Goal: Complete application form: Complete application form

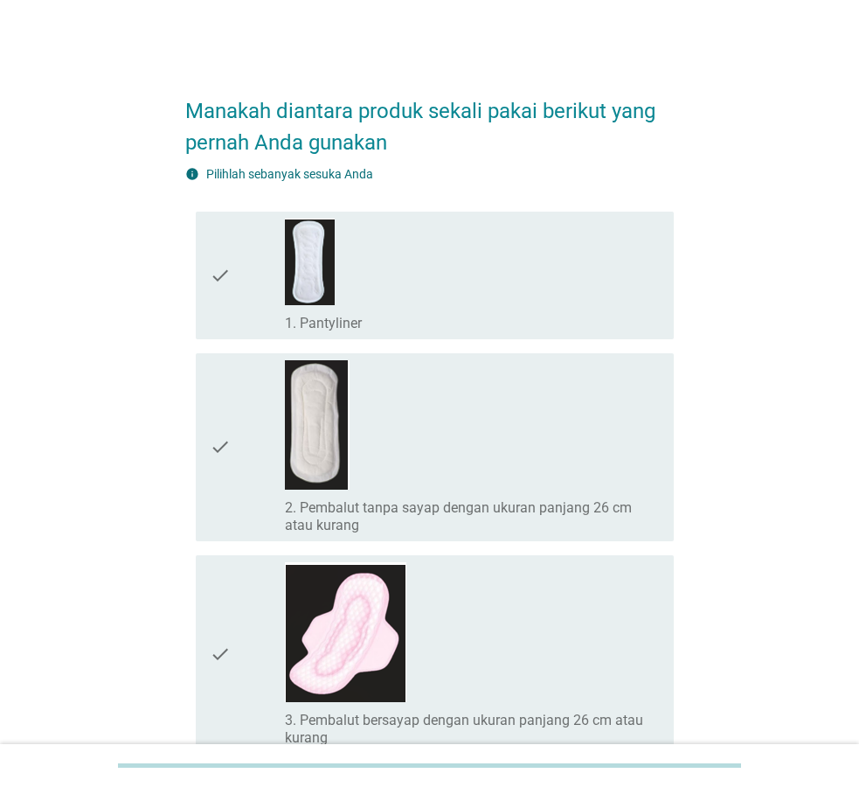
click at [342, 295] on div "check_box_outline_blank 1. Pantyliner" at bounding box center [472, 276] width 375 height 114
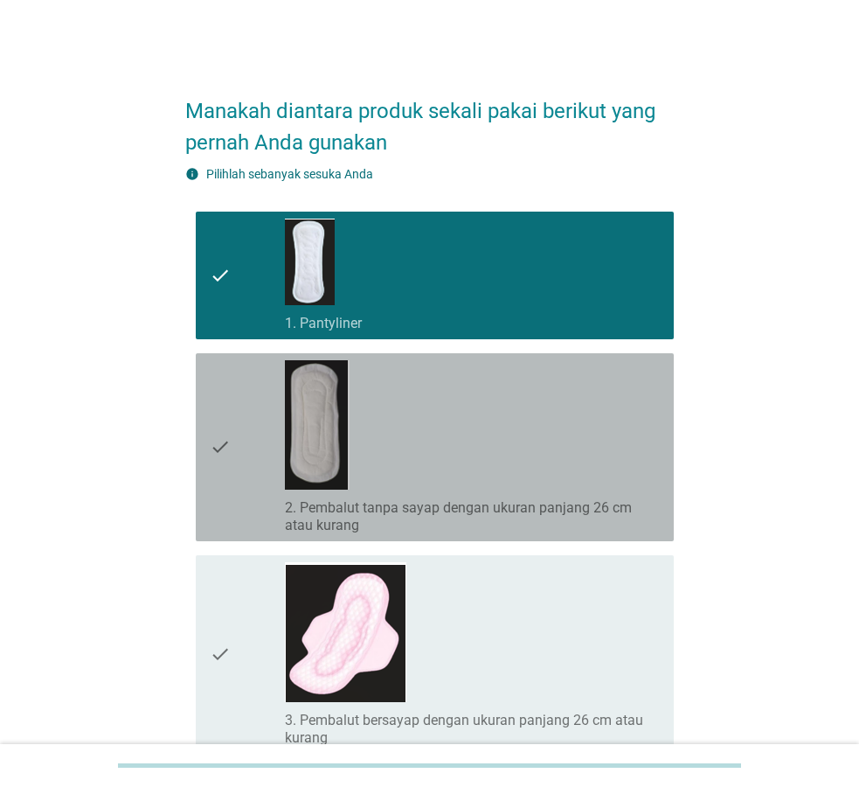
click at [520, 502] on label "2. Pembalut tanpa sayap dengan ukuran panjang 26 cm atau kurang" at bounding box center [472, 516] width 375 height 35
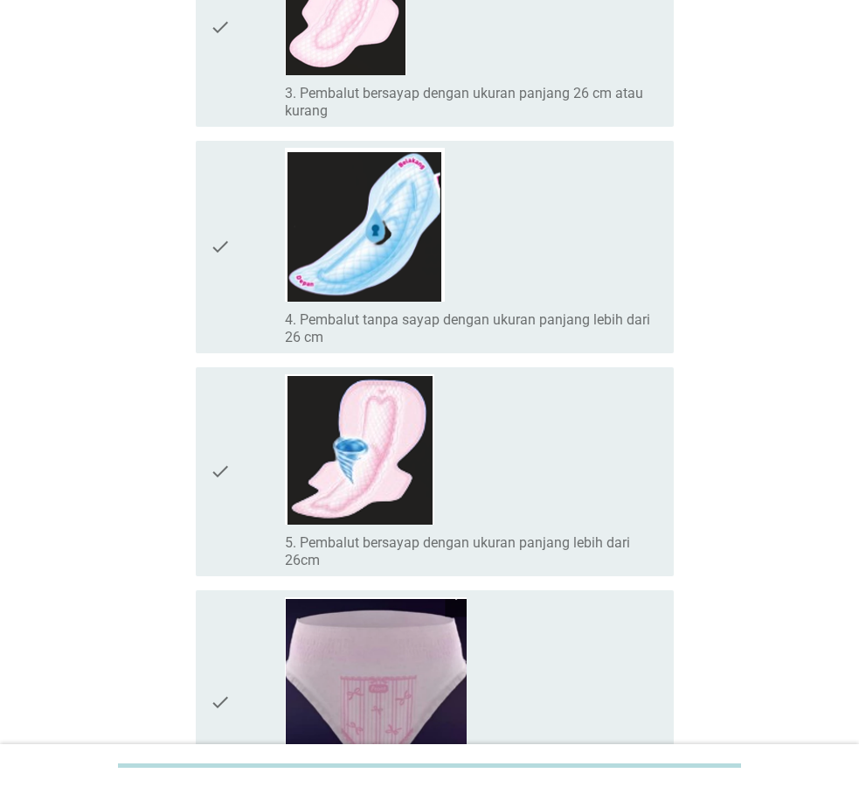
scroll to position [803, 0]
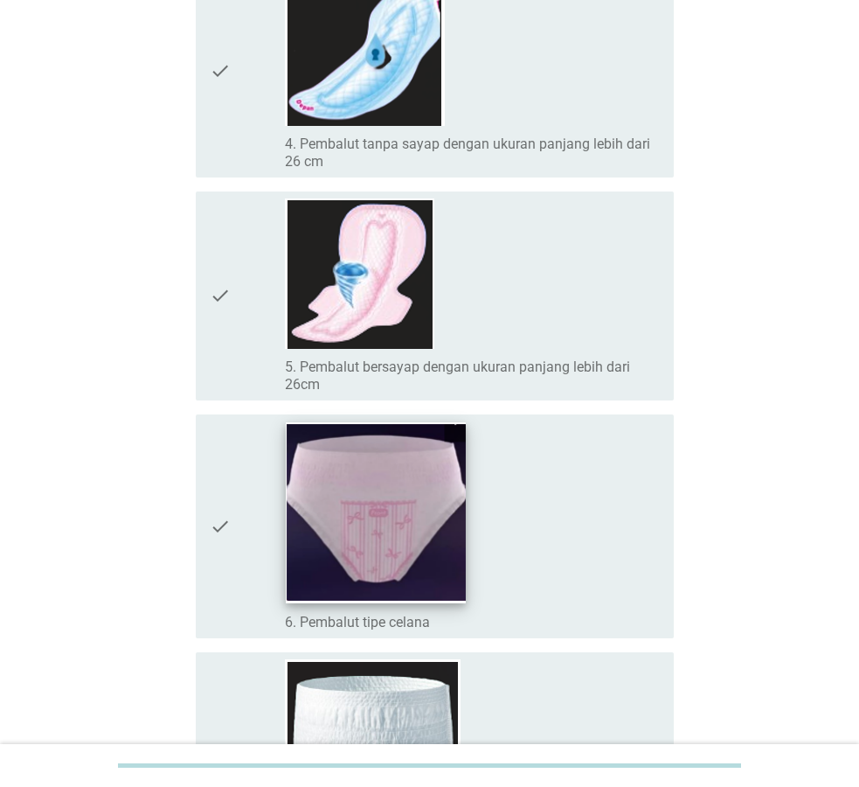
click at [449, 597] on img at bounding box center [376, 512] width 180 height 181
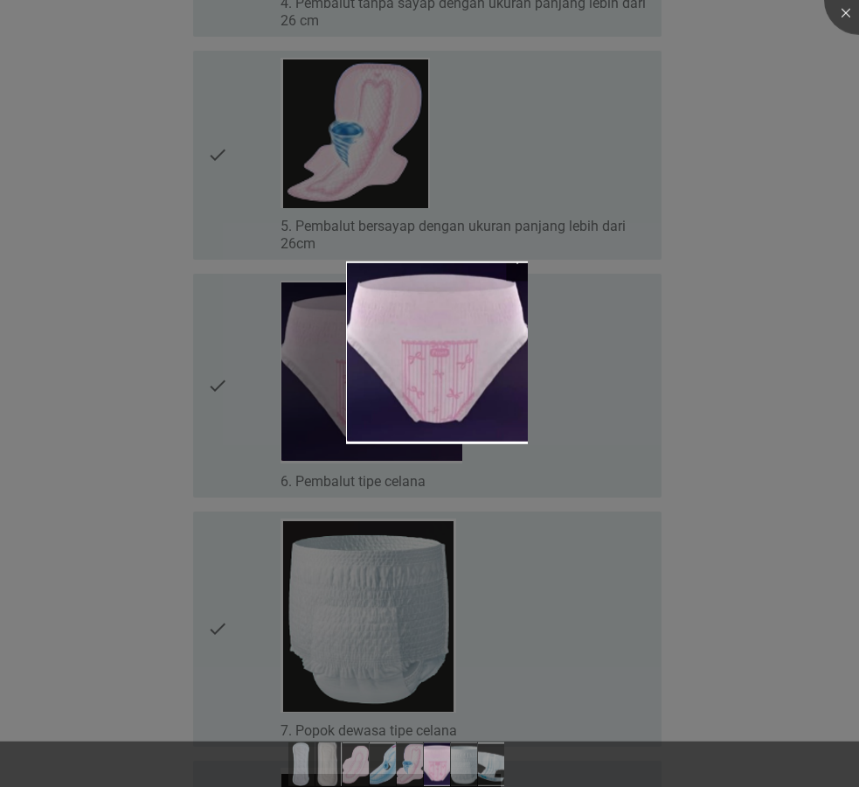
scroll to position [981, 0]
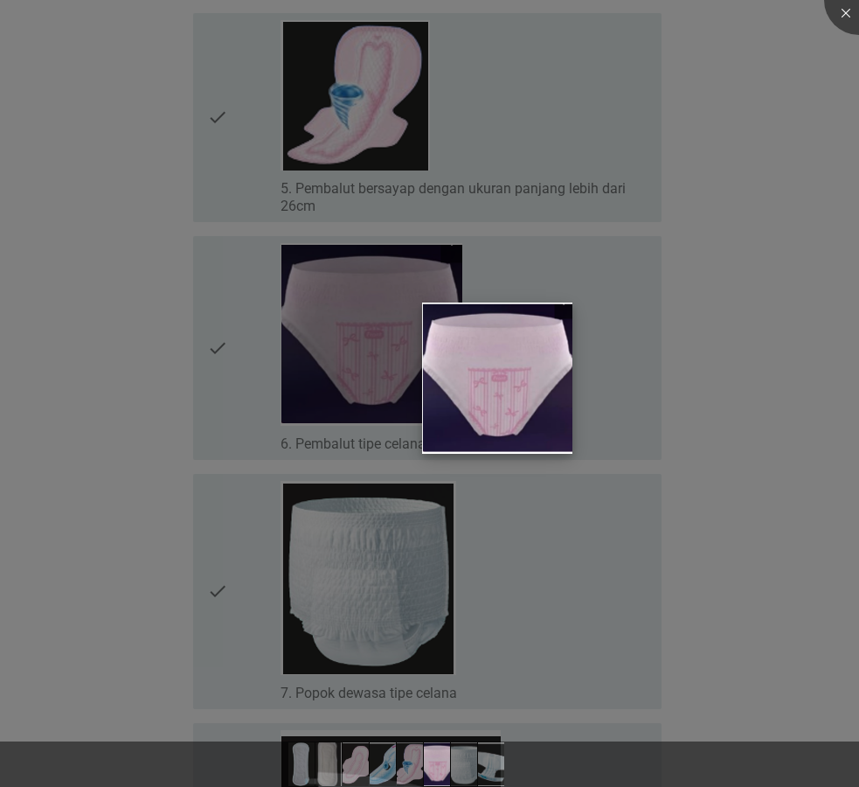
click at [518, 330] on img at bounding box center [497, 378] width 150 height 151
click at [858, 288] on div at bounding box center [429, 393] width 859 height 787
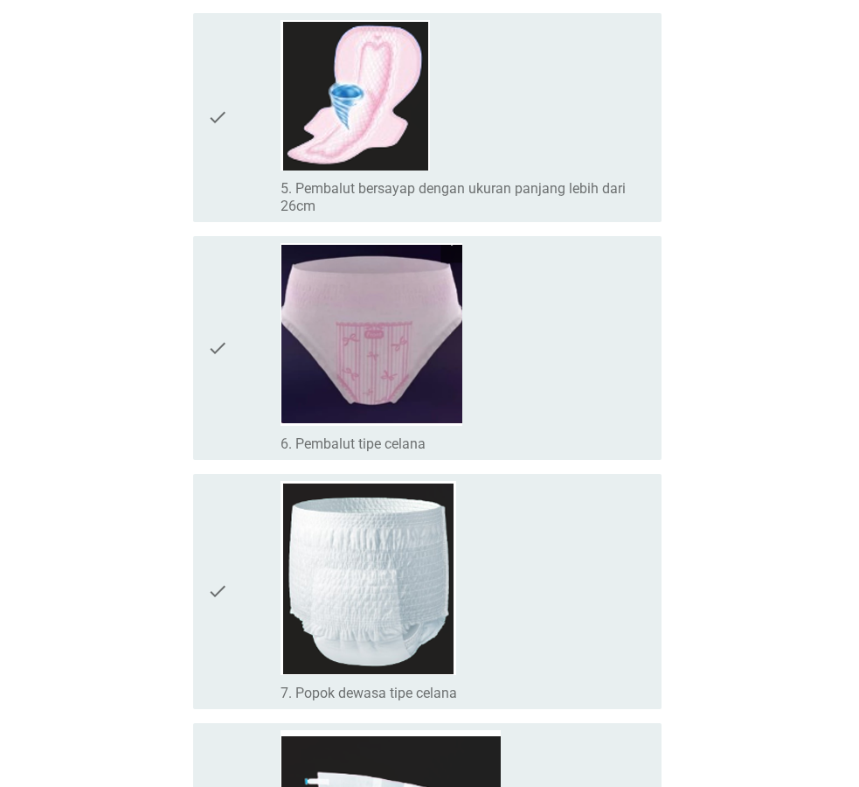
click at [765, 276] on div at bounding box center [429, 393] width 859 height 787
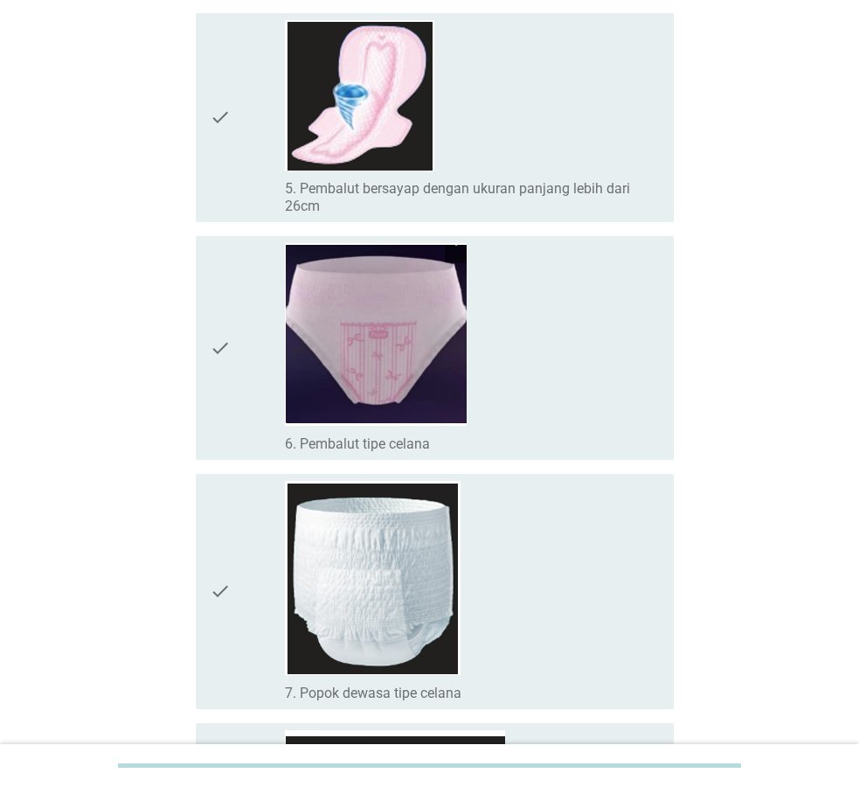
click at [200, 367] on div "check check_box_outline_blank 6. Pembalut tipe celana" at bounding box center [435, 348] width 478 height 224
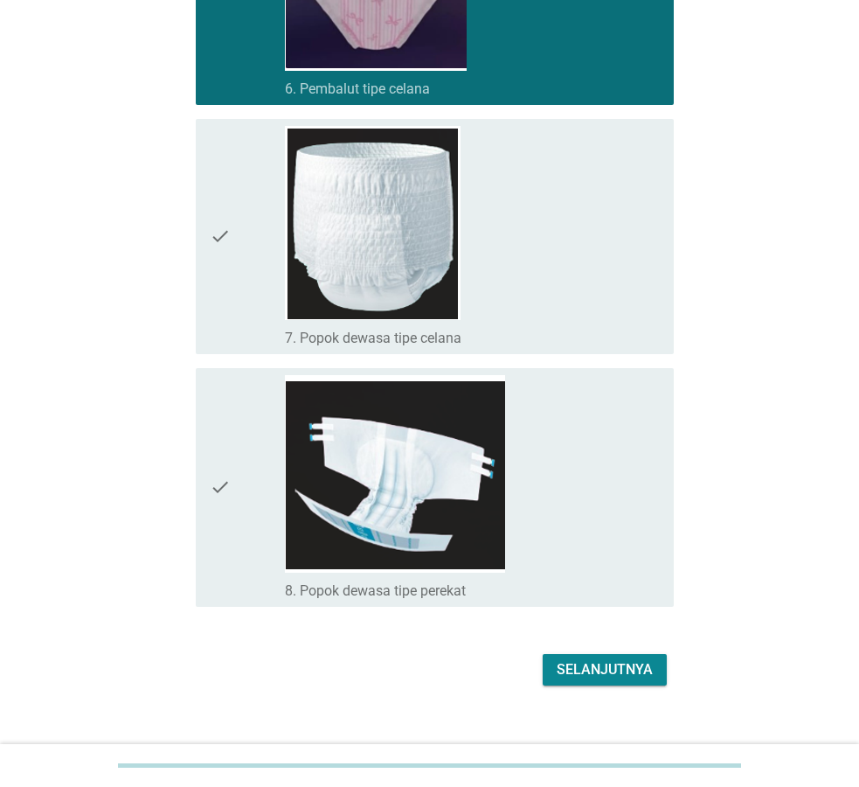
scroll to position [1338, 0]
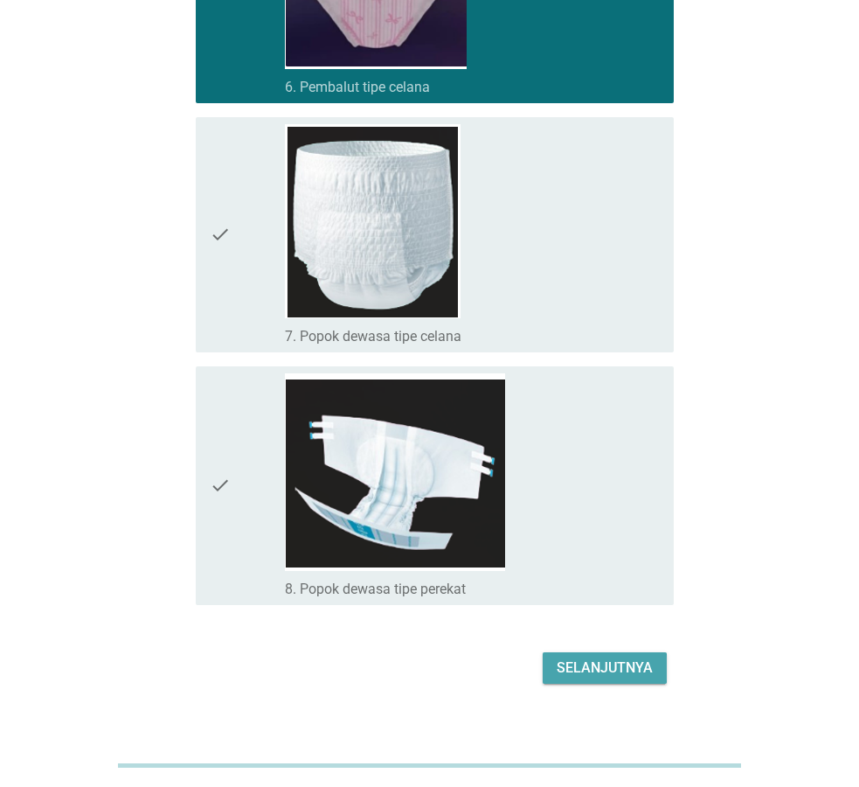
click at [608, 663] on div "Selanjutnya" at bounding box center [605, 667] width 96 height 21
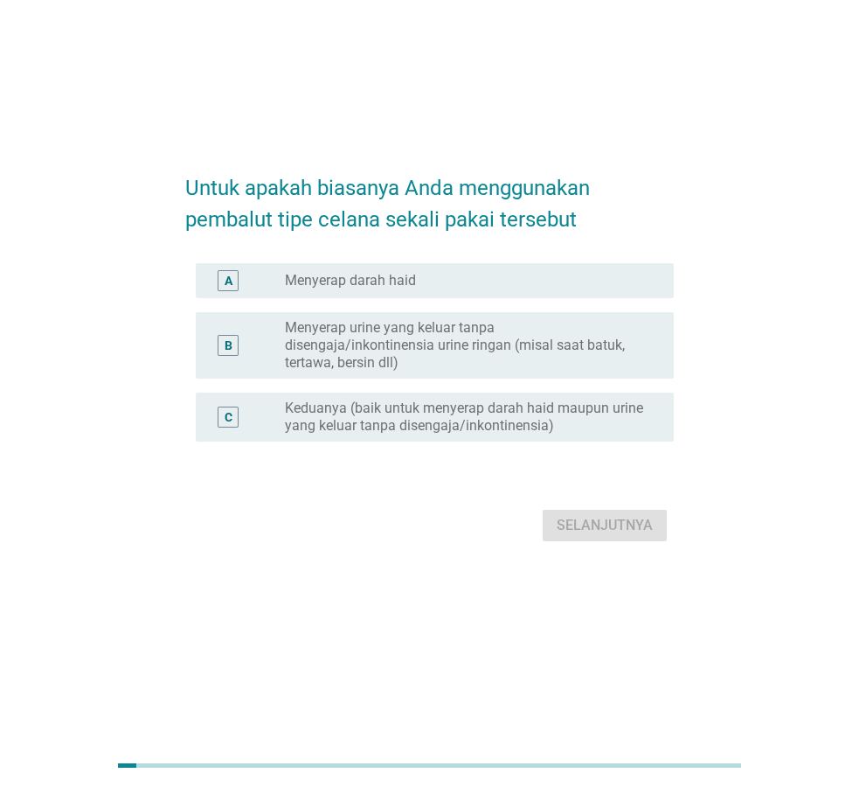
scroll to position [0, 0]
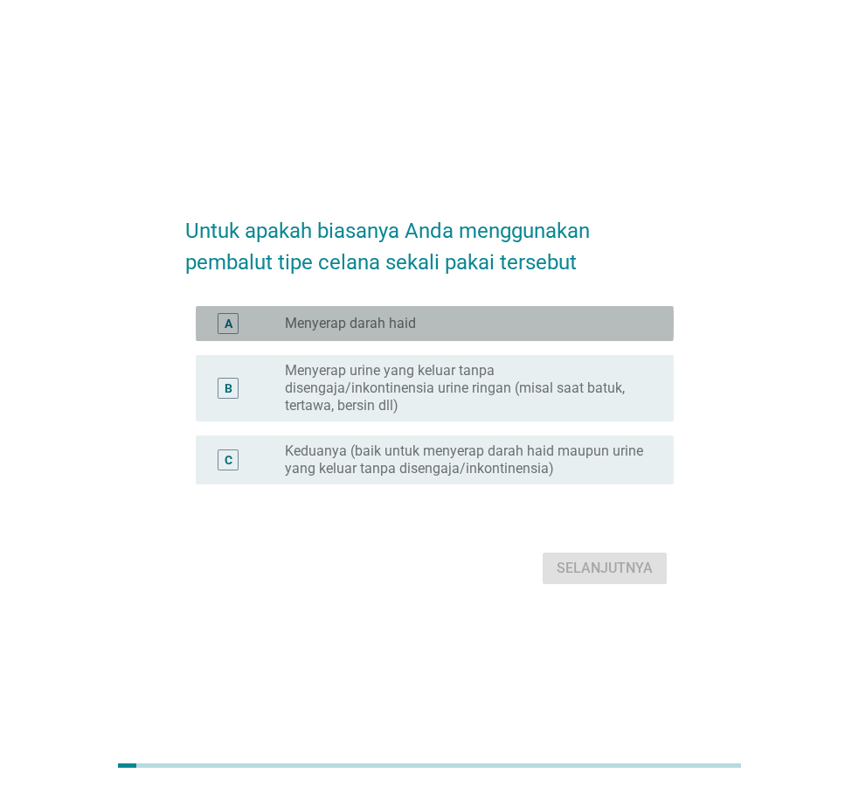
click at [411, 332] on label "Menyerap darah haid" at bounding box center [350, 323] width 131 height 17
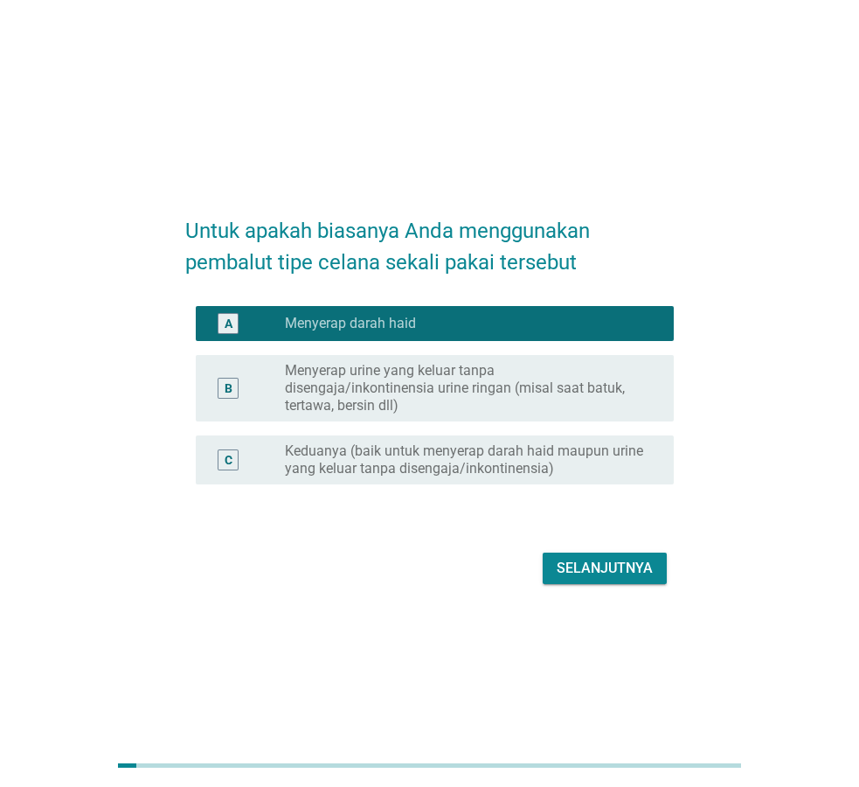
click at [625, 561] on div "Selanjutnya" at bounding box center [605, 568] width 96 height 21
